Goal: Task Accomplishment & Management: Use online tool/utility

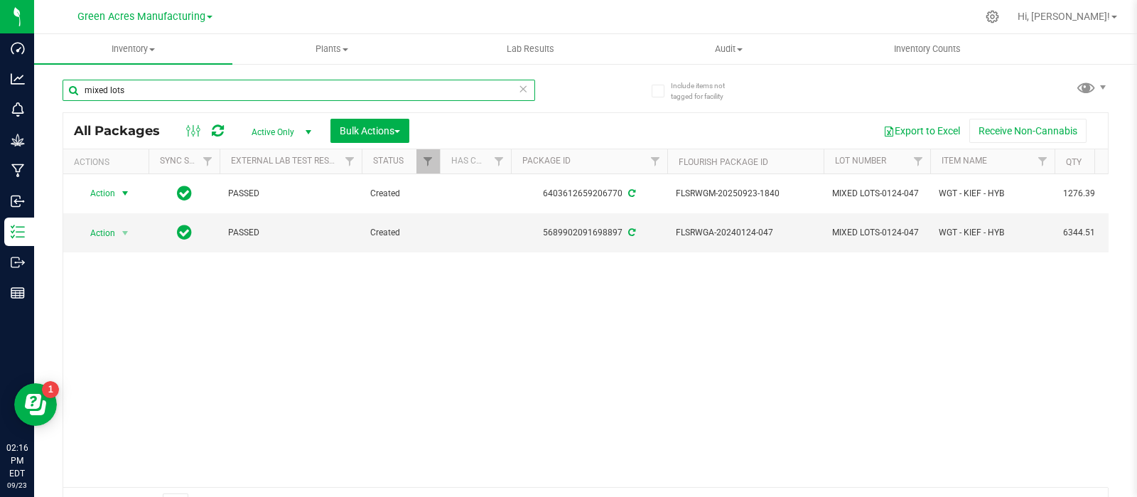
click at [222, 100] on input "mixed lots" at bounding box center [299, 90] width 473 height 21
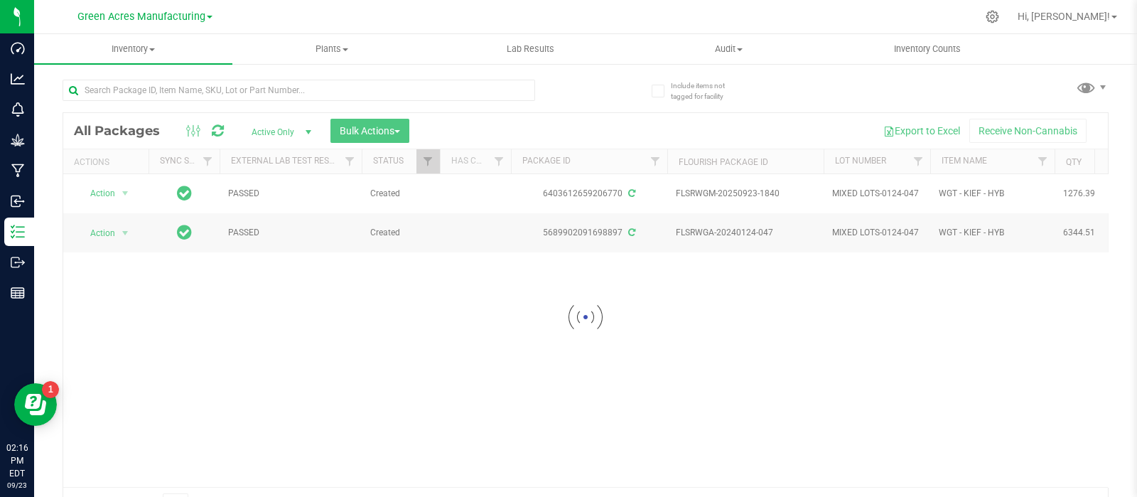
click at [92, 328] on div at bounding box center [585, 317] width 1045 height 408
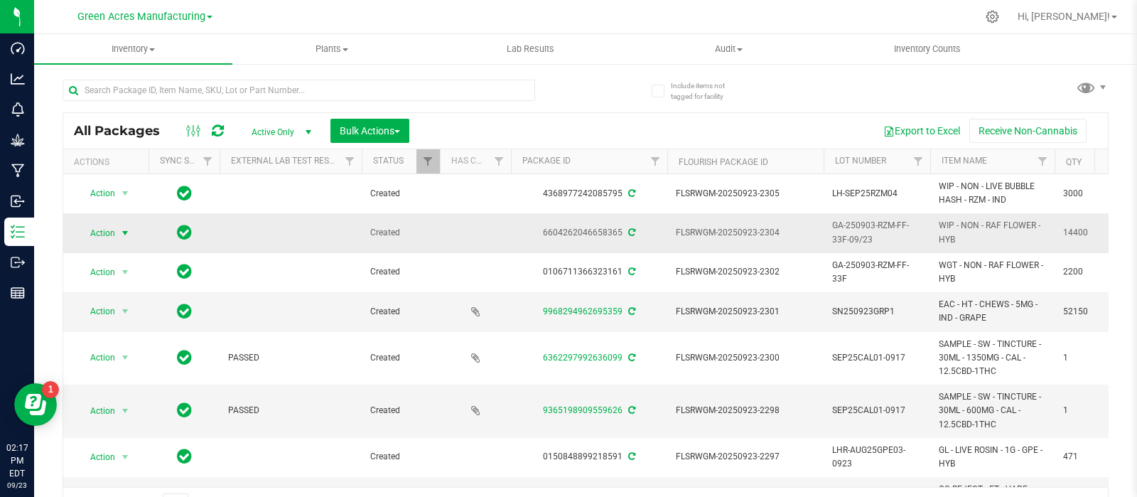
click at [119, 227] on span "select" at bounding box center [124, 232] width 11 height 11
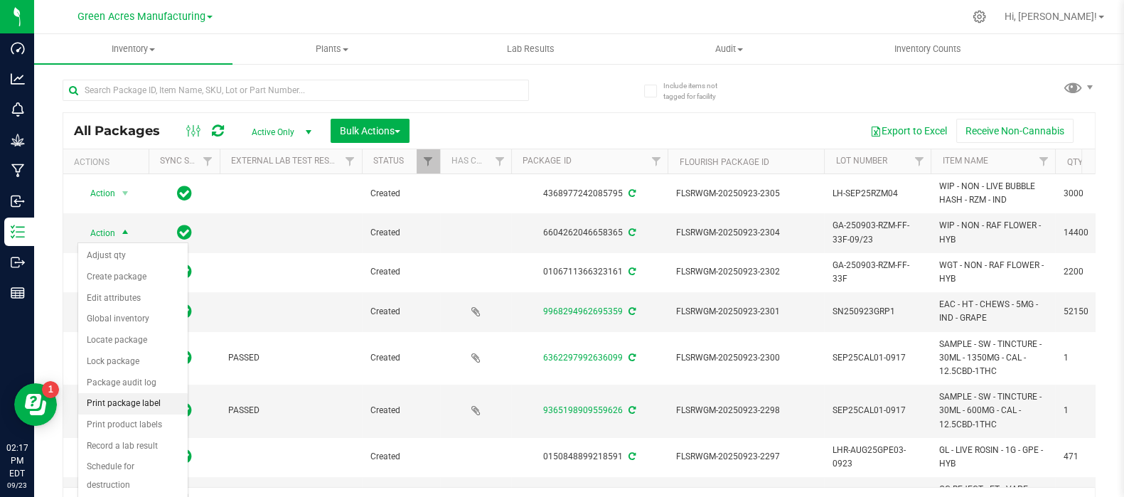
click at [126, 400] on li "Print package label" at bounding box center [132, 403] width 109 height 21
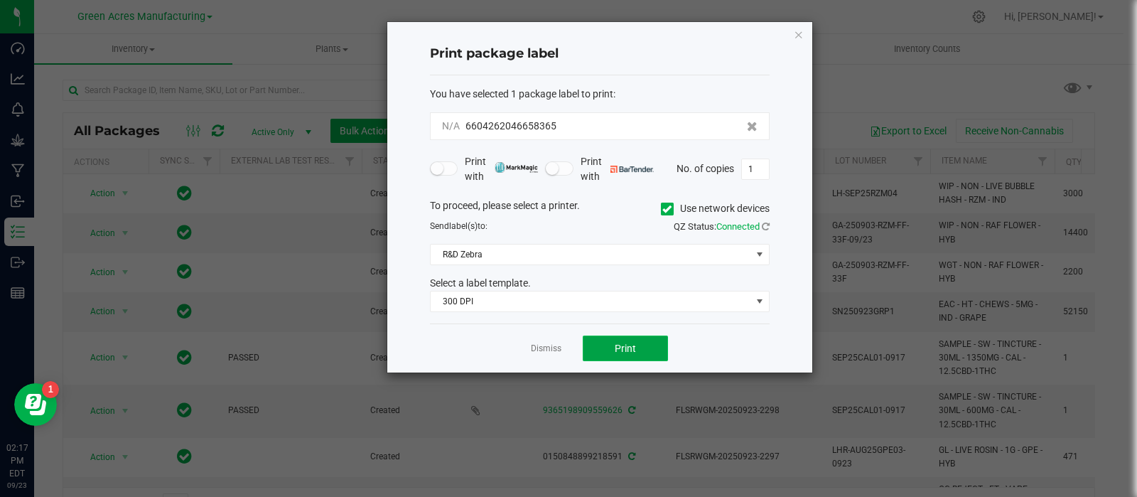
click at [629, 346] on span "Print" at bounding box center [625, 348] width 21 height 11
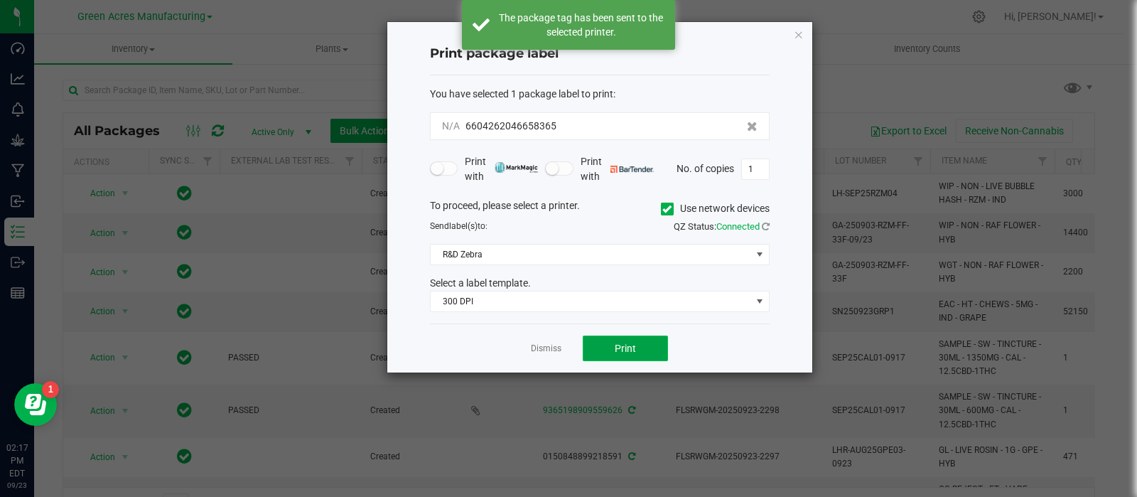
click at [629, 346] on span "Print" at bounding box center [625, 348] width 21 height 11
click at [556, 345] on link "Dismiss" at bounding box center [546, 349] width 31 height 12
